Goal: Transaction & Acquisition: Purchase product/service

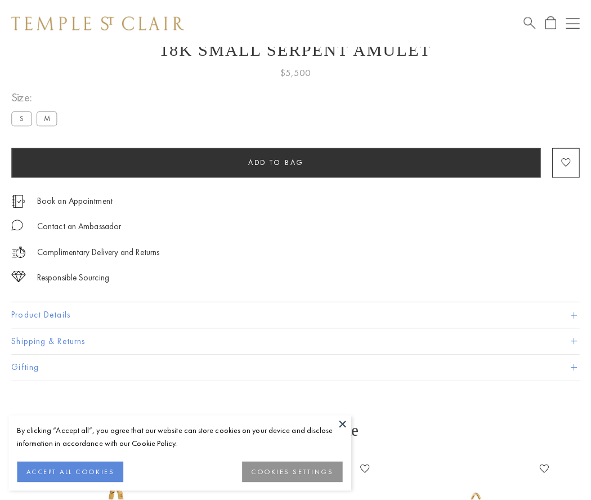
scroll to position [45, 0]
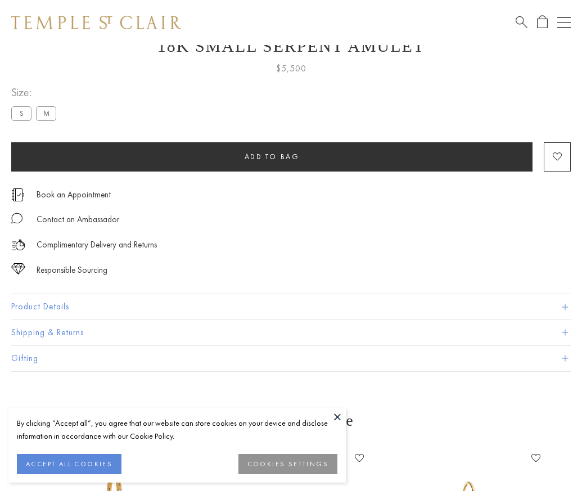
click at [272, 156] on span "Add to bag" at bounding box center [272, 157] width 55 height 10
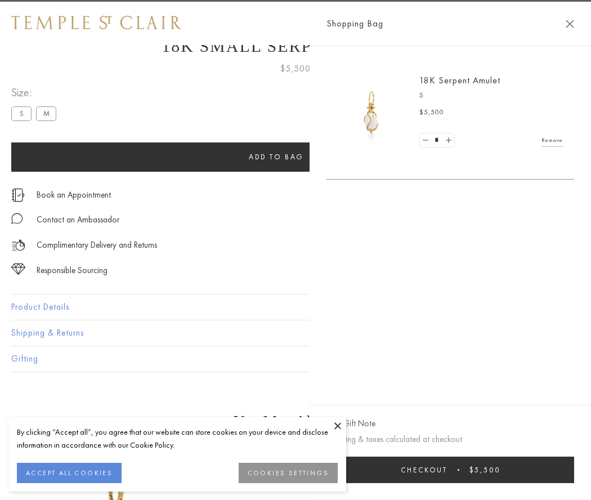
click at [451, 469] on button "Checkout $5,500" at bounding box center [450, 469] width 248 height 26
